Goal: Task Accomplishment & Management: Complete application form

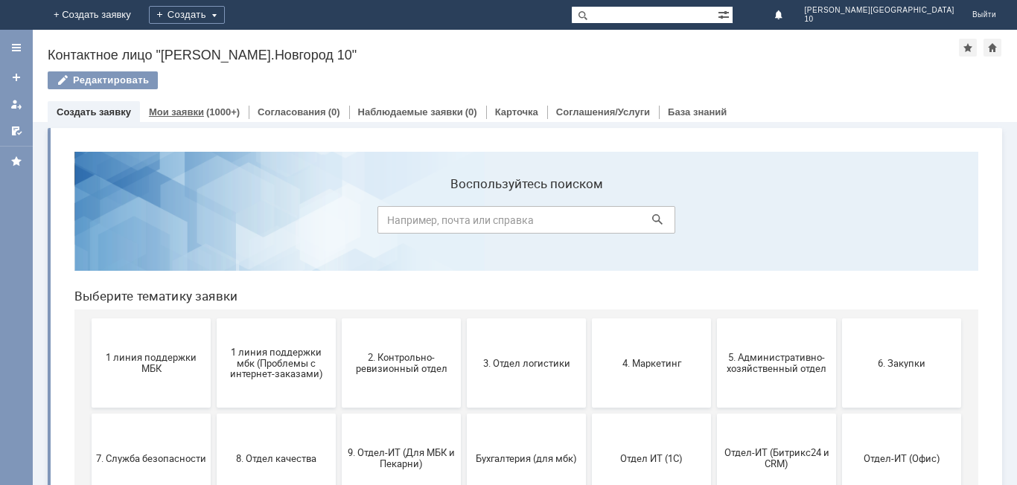
click at [176, 108] on link "Мои заявки" at bounding box center [176, 111] width 55 height 11
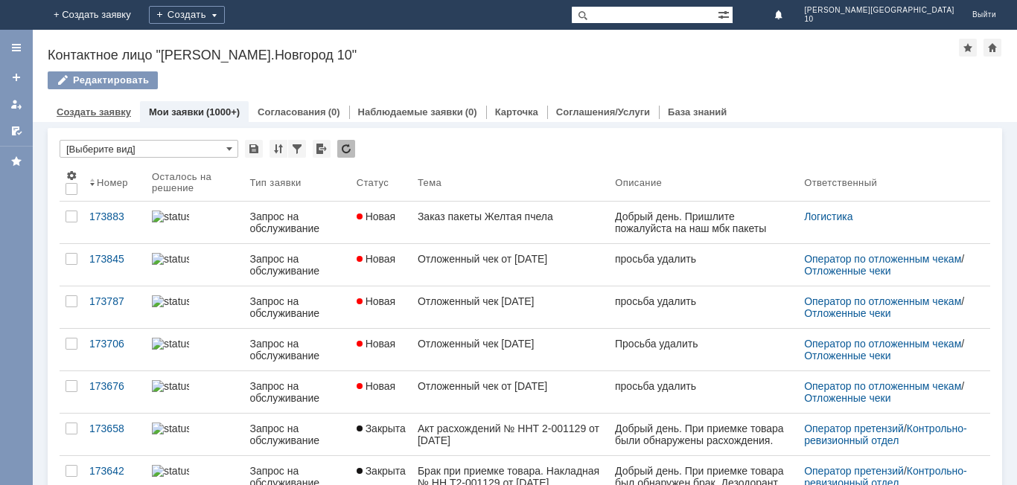
click at [92, 114] on link "Создать заявку" at bounding box center [94, 111] width 74 height 11
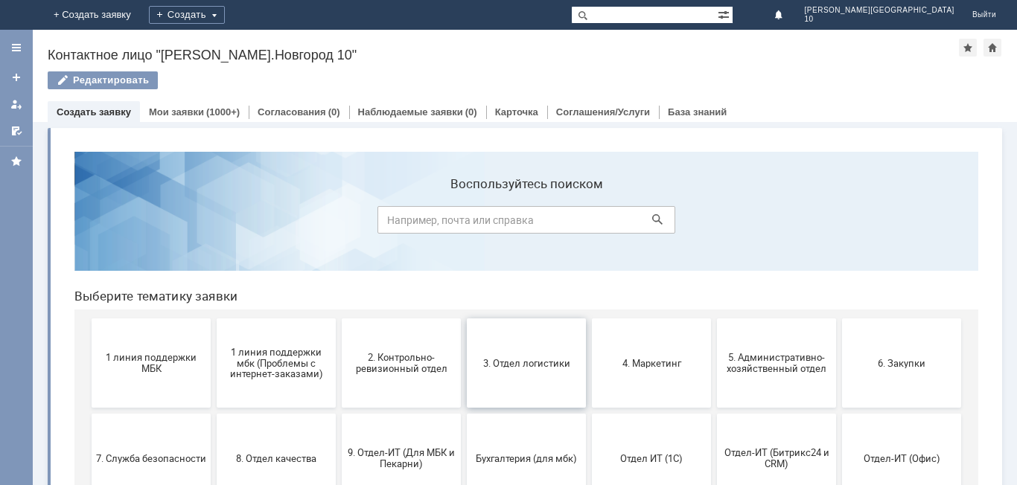
click at [535, 382] on button "3. Отдел логистики" at bounding box center [526, 363] width 119 height 89
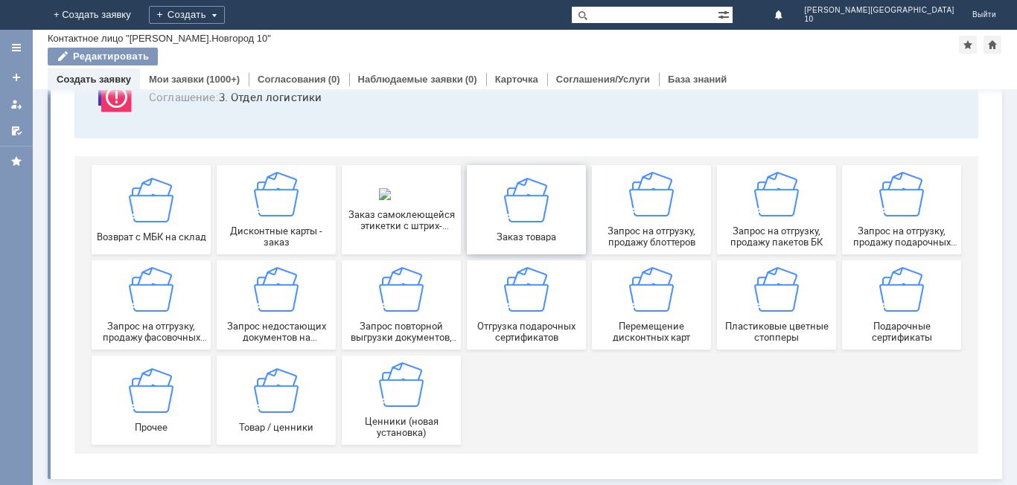
scroll to position [124, 0]
click at [790, 241] on span "Запрос на отгрузку, продажу пакетов БК" at bounding box center [777, 237] width 110 height 22
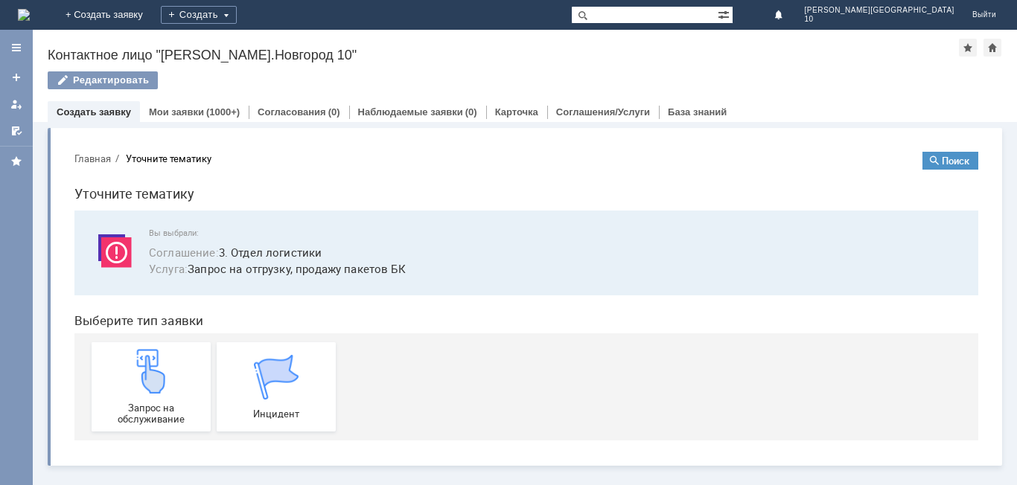
scroll to position [0, 0]
click at [173, 407] on span "Запрос на обслуживание" at bounding box center [151, 414] width 110 height 22
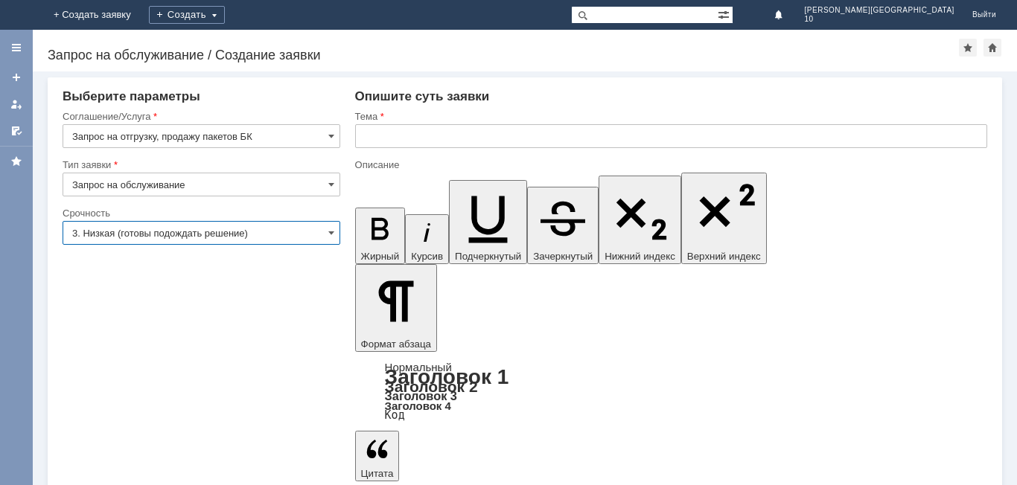
click at [327, 237] on input "3. Низкая (готовы подождать решение)" at bounding box center [202, 233] width 278 height 24
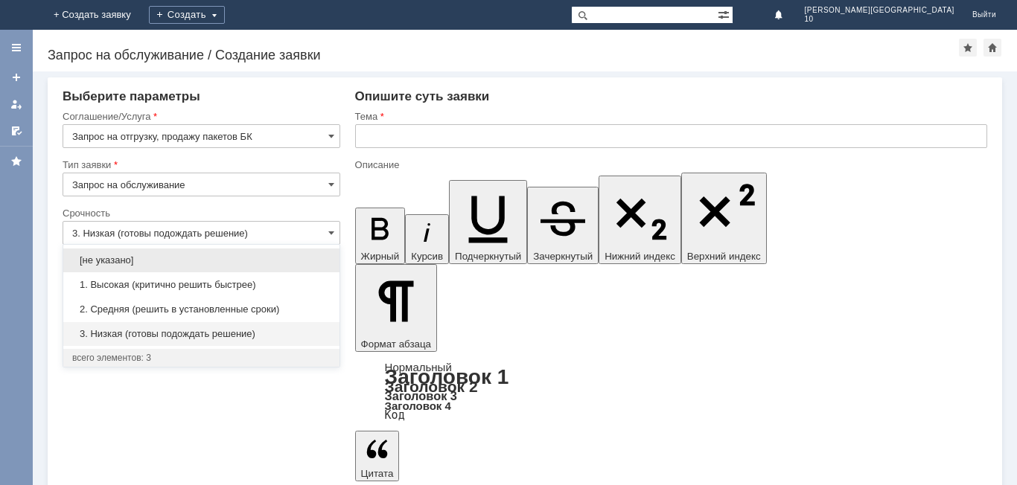
drag, startPoint x: 159, startPoint y: 310, endPoint x: 335, endPoint y: 192, distance: 211.9
click at [166, 311] on span "2. Средняя (решить в установленные сроки)" at bounding box center [201, 310] width 258 height 12
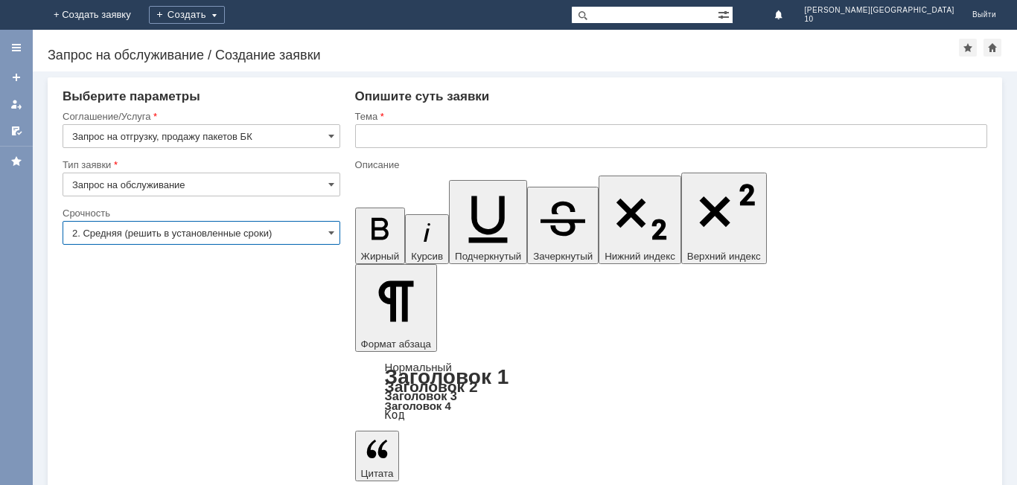
type input "2. Средняя (решить в установленные сроки)"
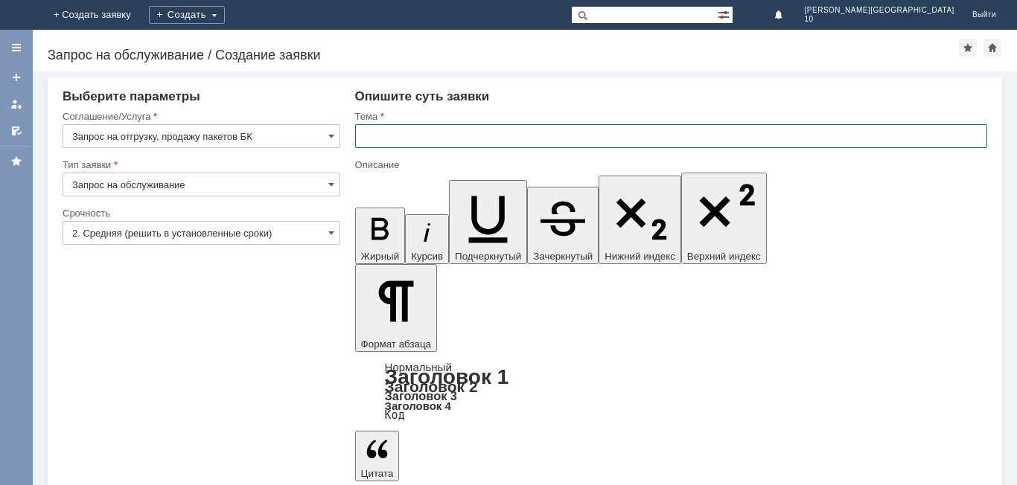
click at [389, 141] on input "text" at bounding box center [671, 136] width 632 height 24
type input "Заказ пакетов майка средняя"
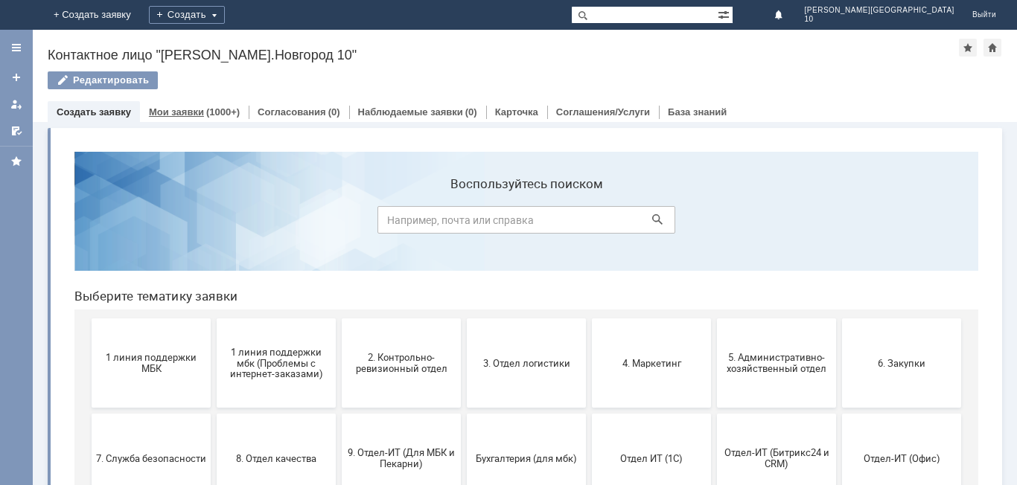
click at [207, 110] on div "(1000+)" at bounding box center [223, 111] width 34 height 11
